Goal: Transaction & Acquisition: Purchase product/service

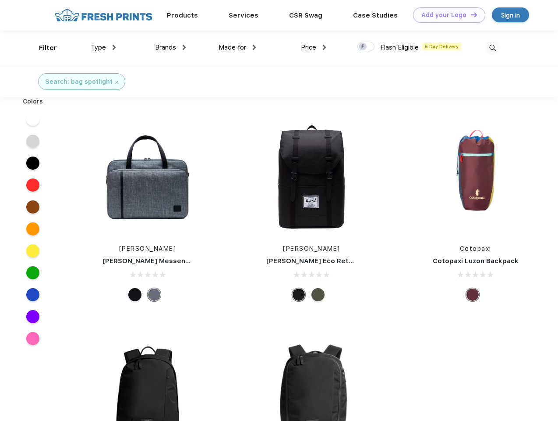
click at [446, 15] on link "Add your Logo Design Tool" at bounding box center [449, 14] width 72 height 15
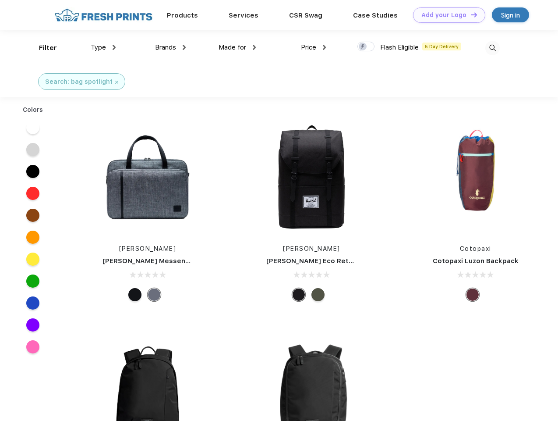
click at [0, 0] on div "Design Tool" at bounding box center [0, 0] width 0 height 0
click at [470, 14] on link "Add your Logo Design Tool" at bounding box center [449, 14] width 72 height 15
click at [42, 48] on div "Filter" at bounding box center [48, 48] width 18 height 10
click at [103, 47] on span "Type" at bounding box center [98, 47] width 15 height 8
click at [170, 47] on span "Brands" at bounding box center [165, 47] width 21 height 8
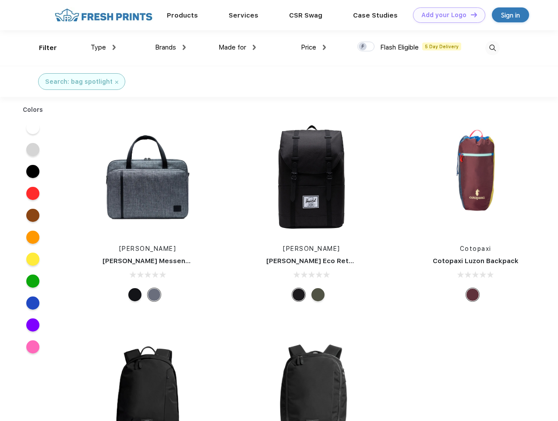
click at [238, 47] on span "Made for" at bounding box center [233, 47] width 28 height 8
click at [314, 47] on span "Price" at bounding box center [308, 47] width 15 height 8
click at [366, 47] on div at bounding box center [366, 47] width 17 height 10
click at [363, 47] on input "checkbox" at bounding box center [361, 44] width 6 height 6
click at [493, 48] on img at bounding box center [493, 48] width 14 height 14
